Goal: Navigation & Orientation: Find specific page/section

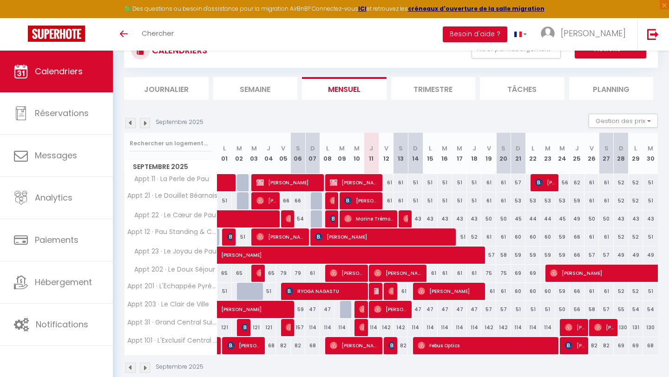
scroll to position [54, 0]
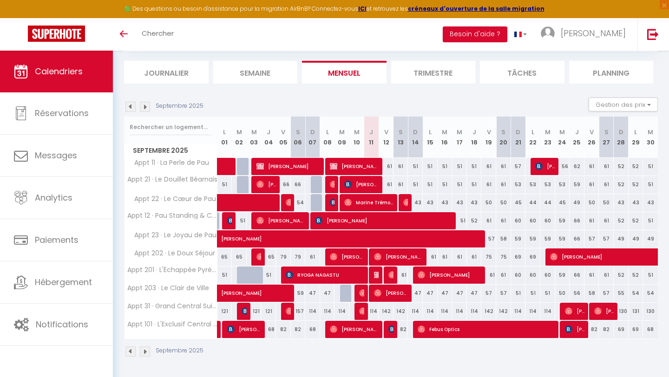
click at [298, 86] on div "CALENDRIERS Filtrer par hébergement Tous Appt 202 · Le Doux Séjour Appt 203 · L…" at bounding box center [391, 187] width 534 height 359
